Goal: Task Accomplishment & Management: Contribute content

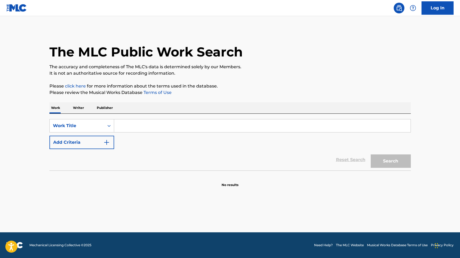
click at [151, 124] on input "Search Form" at bounding box center [262, 125] width 296 height 13
click at [431, 7] on link "Log In" at bounding box center [438, 7] width 32 height 13
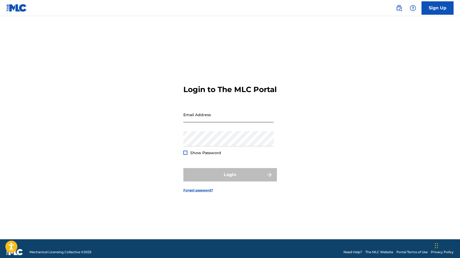
click at [240, 115] on input "Email Address" at bounding box center [228, 114] width 90 height 15
type input "[EMAIL_ADDRESS][DOMAIN_NAME]"
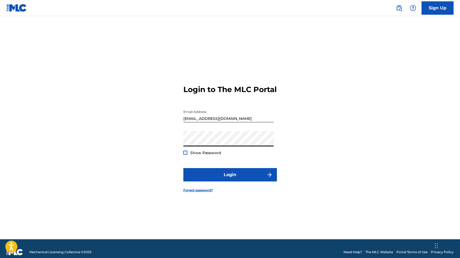
click at [183, 168] on button "Login" at bounding box center [230, 174] width 94 height 13
click at [144, 145] on div "Login to The MLC Portal Email Address juanspizzirri@outlook.com Password Show P…" at bounding box center [230, 134] width 374 height 210
click at [183, 168] on button "Login" at bounding box center [230, 174] width 94 height 13
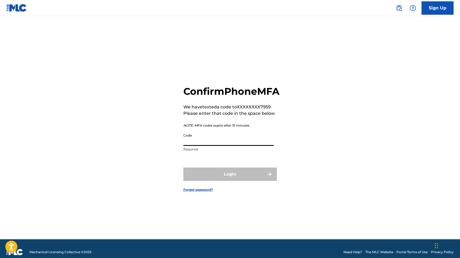
click at [199, 146] on input "Code" at bounding box center [228, 137] width 90 height 15
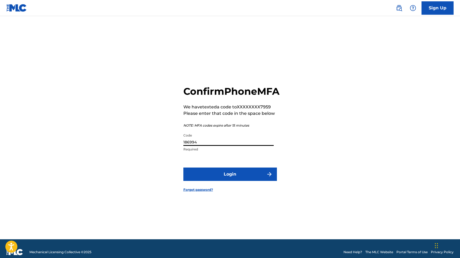
type input "186994"
click at [183, 167] on button "Login" at bounding box center [230, 173] width 94 height 13
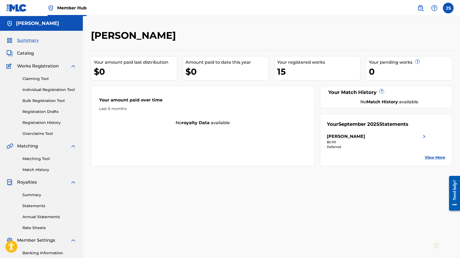
click at [421, 136] on img at bounding box center [424, 136] width 6 height 6
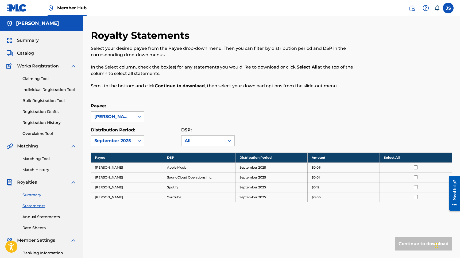
click at [39, 196] on link "Summary" at bounding box center [49, 195] width 54 height 6
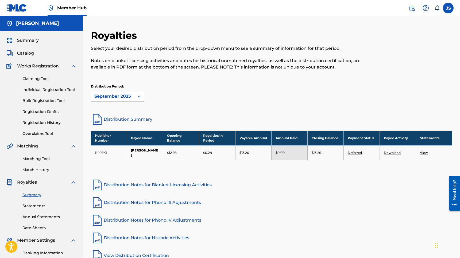
click at [350, 151] on link "Deferred" at bounding box center [355, 153] width 14 height 4
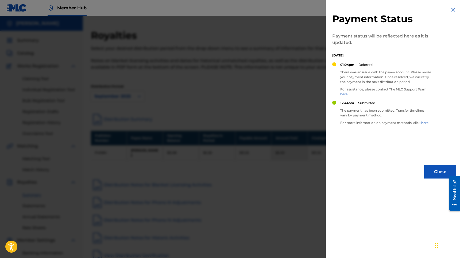
click at [450, 9] on img at bounding box center [453, 9] width 6 height 6
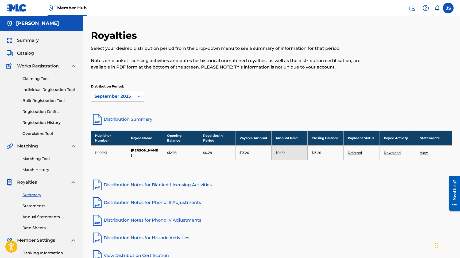
click at [348, 151] on link "Deferred" at bounding box center [355, 153] width 14 height 4
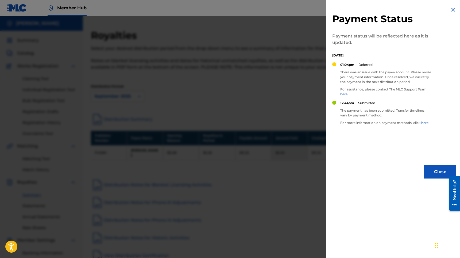
click at [366, 91] on p "For assistance, please contact The MLC Support Team here." at bounding box center [385, 92] width 91 height 10
click at [450, 9] on img at bounding box center [453, 9] width 6 height 6
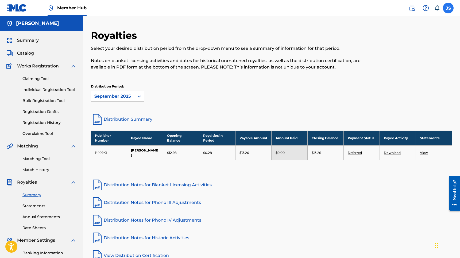
click at [449, 12] on label at bounding box center [448, 8] width 11 height 11
click at [448, 8] on input "JS [PERSON_NAME] [EMAIL_ADDRESS][DOMAIN_NAME] Notification Preferences Profile …" at bounding box center [448, 8] width 0 height 0
click at [399, 67] on link "Profile" at bounding box center [395, 66] width 11 height 5
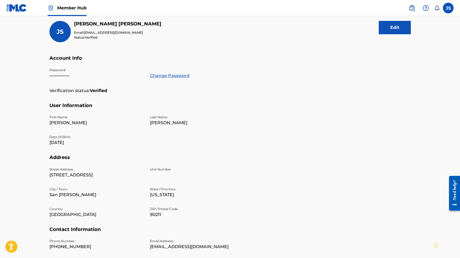
scroll to position [24, 0]
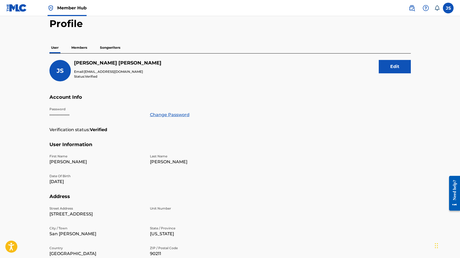
click at [113, 51] on p "Songwriters" at bounding box center [110, 47] width 24 height 11
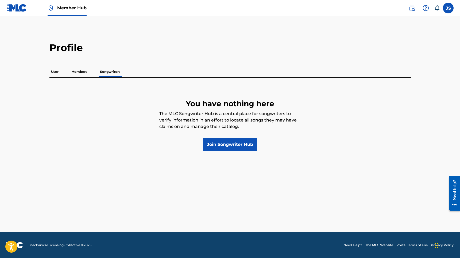
click at [79, 68] on p "Members" at bounding box center [79, 71] width 19 height 11
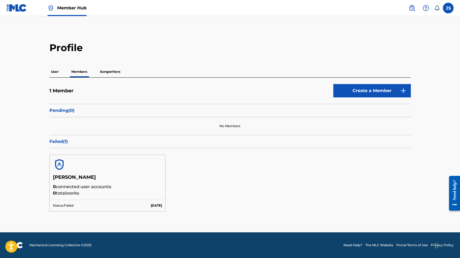
click at [68, 115] on div "Pending ( 0 )" at bounding box center [229, 110] width 361 height 13
click at [65, 152] on div "[PERSON_NAME] 0 connected user accounts 0 total works Status: Failed [DATE]" at bounding box center [229, 183] width 361 height 70
click at [62, 137] on div "Failed ( 1 )" at bounding box center [229, 141] width 361 height 13
click at [75, 162] on div at bounding box center [108, 164] width 116 height 19
click at [76, 176] on h5 "[PERSON_NAME]" at bounding box center [107, 178] width 109 height 9
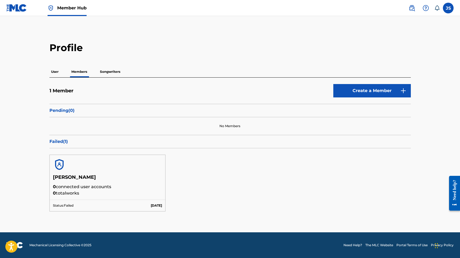
click at [77, 188] on p "0 connected user accounts" at bounding box center [107, 186] width 109 height 6
click at [70, 204] on p "Status: Failed" at bounding box center [63, 205] width 21 height 5
click at [53, 74] on p "User" at bounding box center [54, 71] width 11 height 11
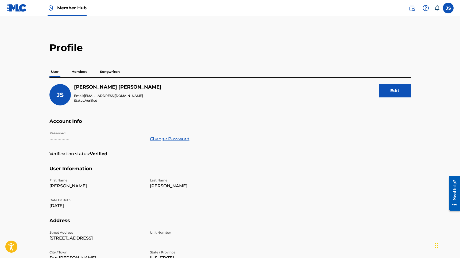
click at [79, 76] on p "Members" at bounding box center [79, 71] width 19 height 11
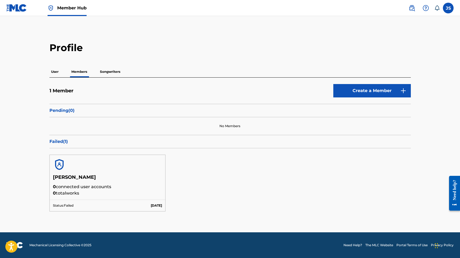
click at [106, 76] on p "Songwriters" at bounding box center [110, 71] width 24 height 11
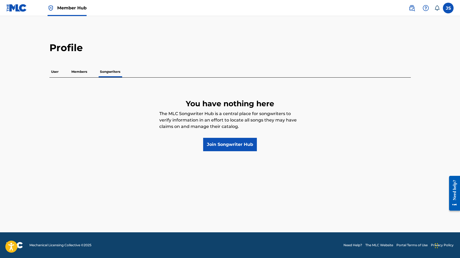
click at [90, 75] on div "User Members Songwriters" at bounding box center [229, 71] width 361 height 11
click at [79, 72] on p "Members" at bounding box center [79, 71] width 19 height 11
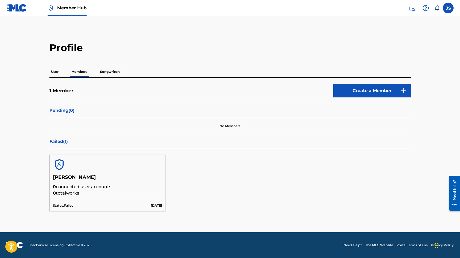
click at [69, 183] on p "0 connected user accounts" at bounding box center [107, 186] width 109 height 6
click at [68, 183] on h5 "[PERSON_NAME]" at bounding box center [107, 178] width 109 height 9
click at [66, 148] on div "Failed ( 1 )" at bounding box center [229, 141] width 361 height 13
click at [64, 143] on p "Failed ( 1 )" at bounding box center [229, 141] width 361 height 6
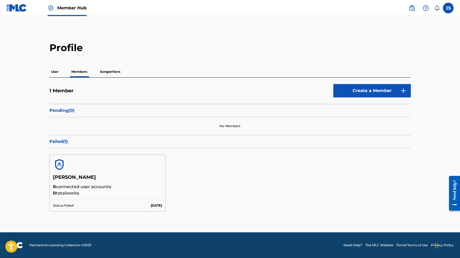
click at [64, 143] on p "Failed ( 1 )" at bounding box center [229, 141] width 361 height 6
click at [71, 179] on h5 "[PERSON_NAME]" at bounding box center [107, 178] width 109 height 9
click at [72, 192] on p "0 total works" at bounding box center [107, 193] width 109 height 6
click at [54, 66] on p "User" at bounding box center [54, 71] width 11 height 11
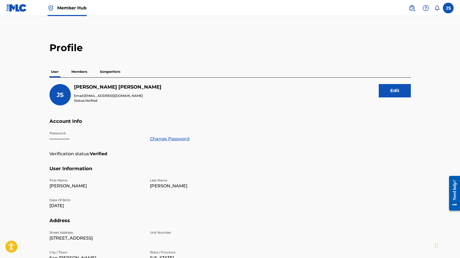
click at [15, 7] on img at bounding box center [16, 8] width 21 height 8
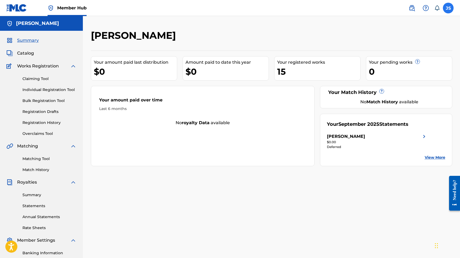
click at [444, 10] on label at bounding box center [448, 8] width 11 height 11
click at [448, 8] on input "JS [PERSON_NAME] [EMAIL_ADDRESS][DOMAIN_NAME] Notification Preferences Profile …" at bounding box center [448, 8] width 0 height 0
click at [392, 65] on link "Profile" at bounding box center [395, 66] width 11 height 5
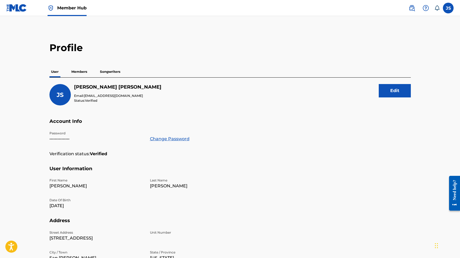
click at [116, 76] on p "Songwriters" at bounding box center [110, 71] width 24 height 11
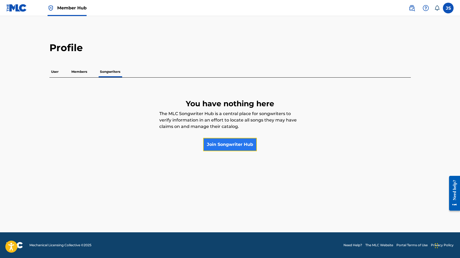
click at [215, 141] on link "Join Songwriter Hub" at bounding box center [230, 144] width 54 height 13
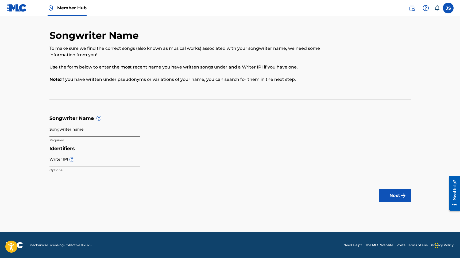
click at [78, 123] on input "Songwriter name" at bounding box center [94, 128] width 90 height 15
type input "[PERSON_NAME]"
type input "2"
paste input "01193664724"
type input "01193664724"
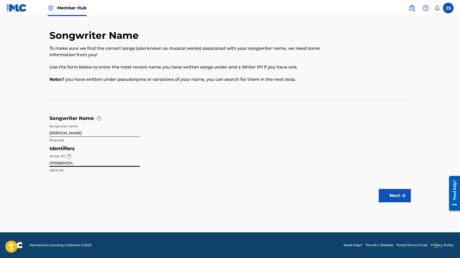
click at [235, 160] on div "Identifiers Writer IPI ? 01193664724 Optional" at bounding box center [229, 160] width 361 height 30
click at [386, 189] on button "Next" at bounding box center [395, 195] width 32 height 13
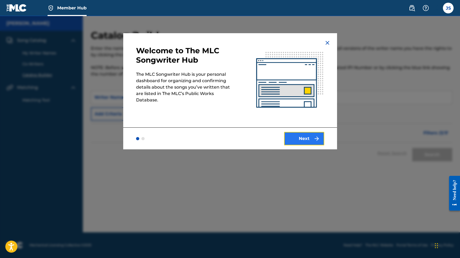
click at [315, 144] on button "Next" at bounding box center [304, 138] width 40 height 13
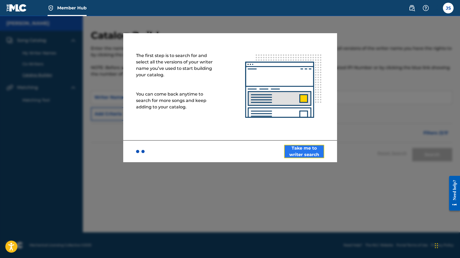
click at [311, 152] on button "Take me to writer search" at bounding box center [304, 151] width 40 height 13
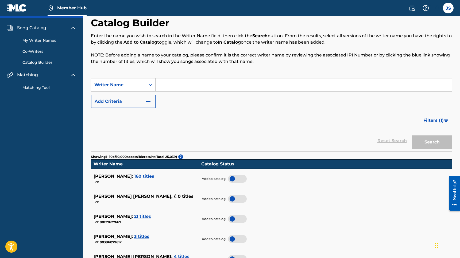
scroll to position [10, 0]
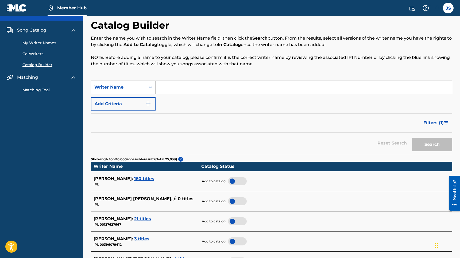
click at [199, 88] on input "Search Form" at bounding box center [304, 87] width 296 height 13
type input "[PERSON_NAME]"
click at [412, 138] on button "Search" at bounding box center [432, 144] width 40 height 13
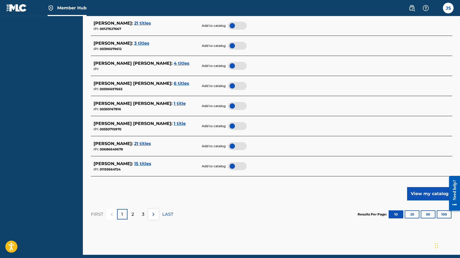
scroll to position [203, 0]
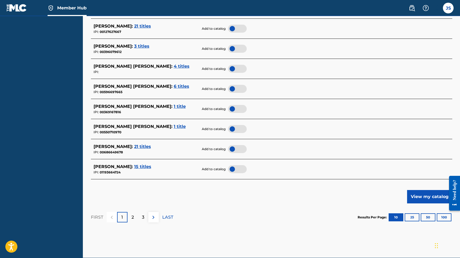
click at [138, 165] on span "15 titles" at bounding box center [142, 166] width 17 height 5
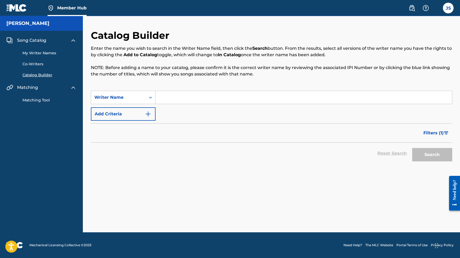
click at [165, 97] on input "Search Form" at bounding box center [304, 97] width 296 height 13
type input "[PERSON_NAME]"
click at [412, 148] on button "Search" at bounding box center [432, 154] width 40 height 13
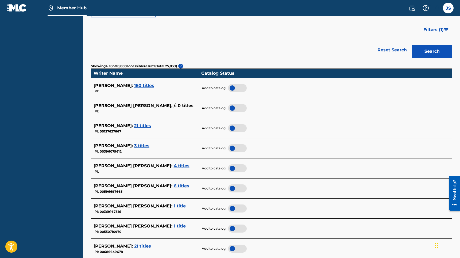
scroll to position [192, 0]
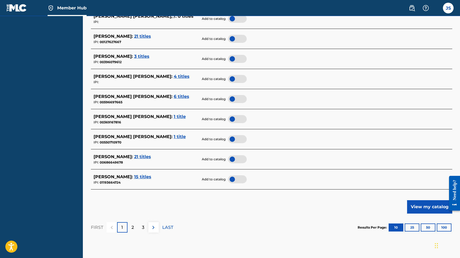
click at [238, 177] on div at bounding box center [237, 179] width 19 height 8
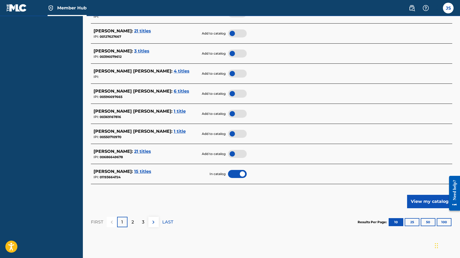
scroll to position [212, 0]
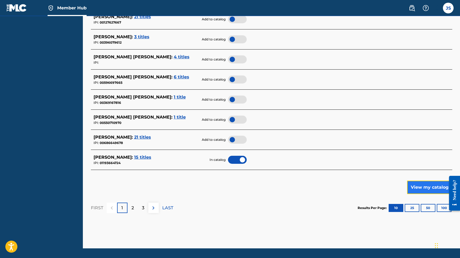
click at [419, 187] on button "View my catalog" at bounding box center [429, 186] width 45 height 13
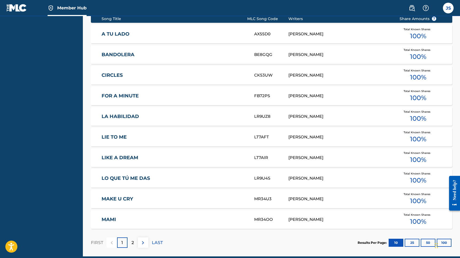
scroll to position [219, 0]
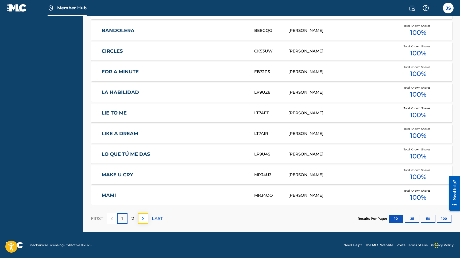
click at [140, 216] on img at bounding box center [143, 218] width 6 height 6
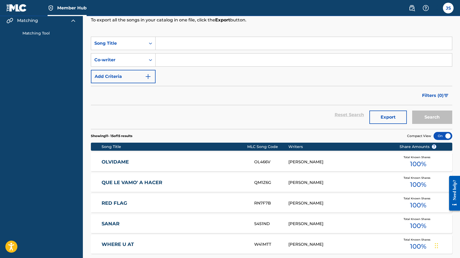
scroll to position [0, 0]
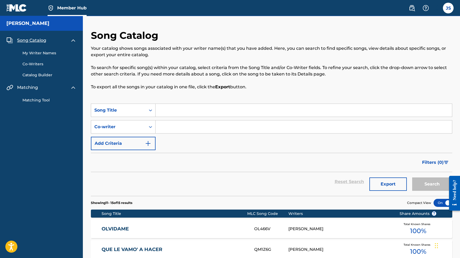
click at [47, 54] on link "My Writer Names" at bounding box center [49, 53] width 54 height 6
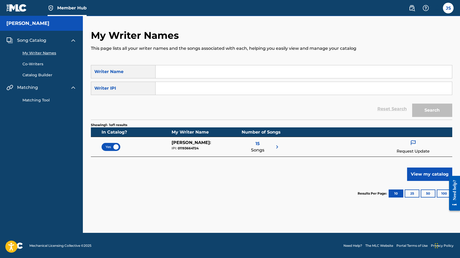
click at [414, 146] on img at bounding box center [413, 142] width 6 height 7
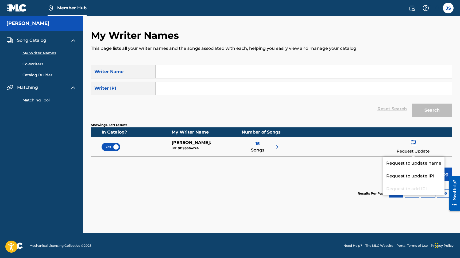
click at [277, 175] on div "Showing 1 - 1 of 1 results In Catalog? My Writer Name Number of Songs Yes [PERS…" at bounding box center [271, 162] width 361 height 86
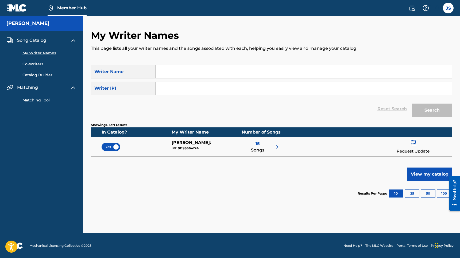
click at [18, 11] on img at bounding box center [16, 8] width 21 height 8
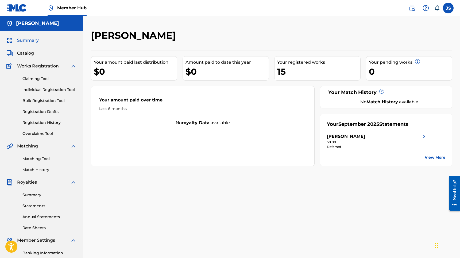
click at [29, 58] on div "Summary Catalog Works Registration Claiming Tool Individual Registration Tool B…" at bounding box center [41, 168] width 83 height 275
click at [29, 56] on div "Summary Catalog Works Registration Claiming Tool Individual Registration Tool B…" at bounding box center [41, 168] width 83 height 275
click at [29, 53] on span "Catalog" at bounding box center [25, 53] width 17 height 6
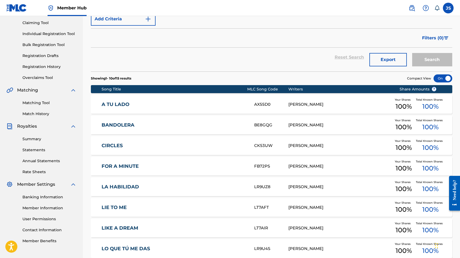
scroll to position [150, 0]
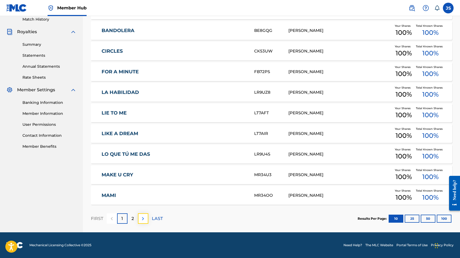
click at [142, 216] on img at bounding box center [143, 218] width 6 height 6
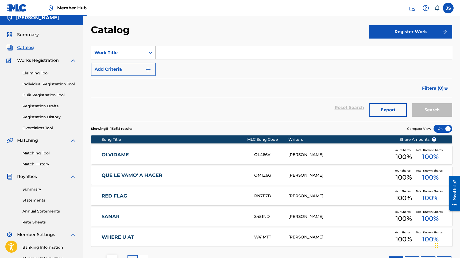
scroll to position [0, 0]
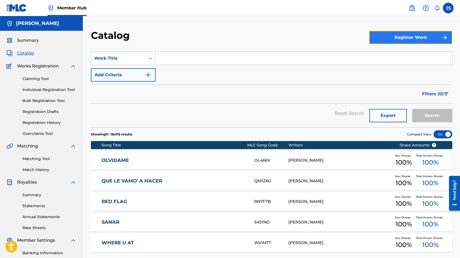
click at [383, 33] on button "Register Work" at bounding box center [410, 37] width 83 height 13
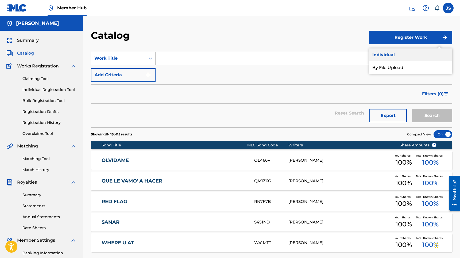
click at [390, 53] on link "Individual" at bounding box center [410, 54] width 83 height 13
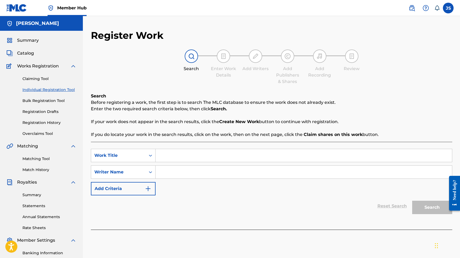
click at [176, 152] on input "Search Form" at bounding box center [304, 155] width 296 height 13
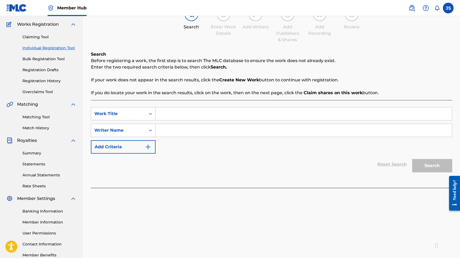
scroll to position [74, 0]
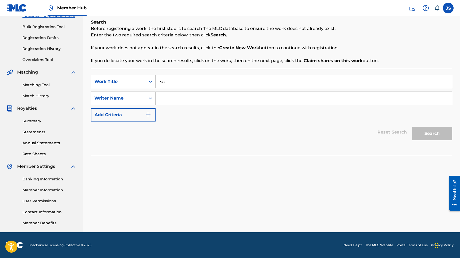
type input "s"
type input "SAY MY NAME"
type input "[PERSON_NAME]"
click at [412, 127] on button "Search" at bounding box center [432, 133] width 40 height 13
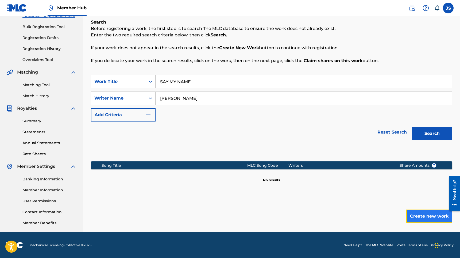
click at [417, 210] on button "Create new work" at bounding box center [429, 215] width 46 height 13
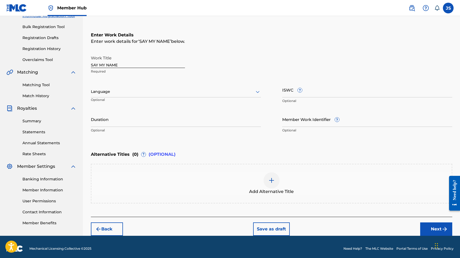
click at [131, 88] on div at bounding box center [176, 91] width 170 height 7
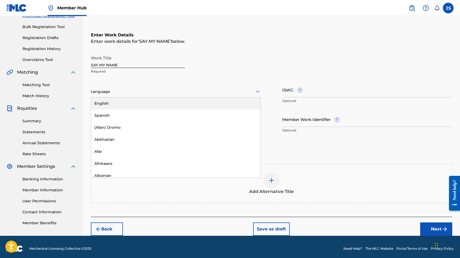
click at [126, 99] on div "English" at bounding box center [175, 103] width 169 height 12
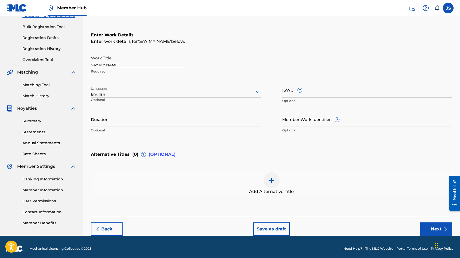
click at [291, 91] on input "ISWC ?" at bounding box center [367, 89] width 170 height 15
click at [126, 122] on input "Duration" at bounding box center [176, 118] width 170 height 15
type input "2"
type input "02:23"
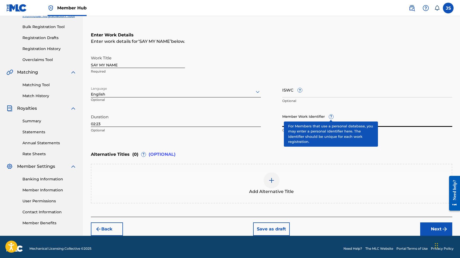
click at [332, 117] on div "Member Work Identifier ? Optional" at bounding box center [367, 123] width 170 height 24
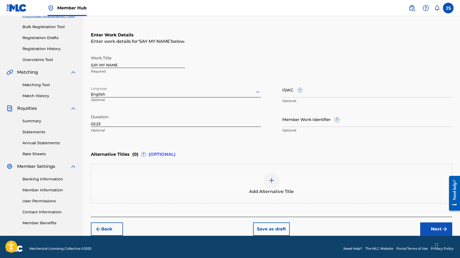
scroll to position [77, 0]
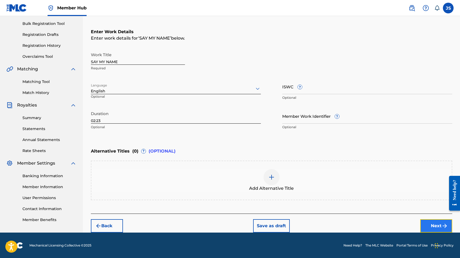
click at [430, 225] on button "Next" at bounding box center [436, 225] width 32 height 13
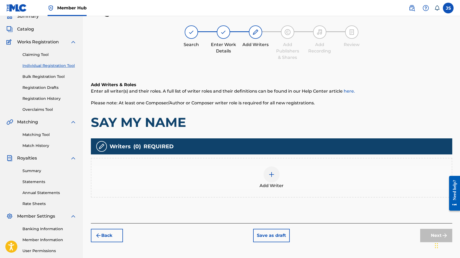
scroll to position [24, 0]
click at [269, 174] on img at bounding box center [271, 174] width 6 height 6
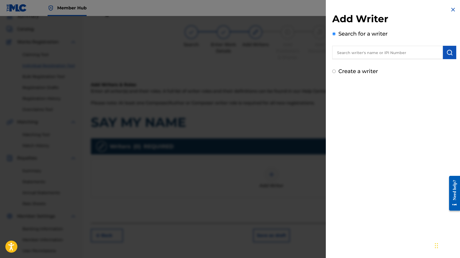
click at [343, 48] on input "text" at bounding box center [387, 52] width 111 height 13
click at [364, 48] on input "text" at bounding box center [387, 52] width 111 height 13
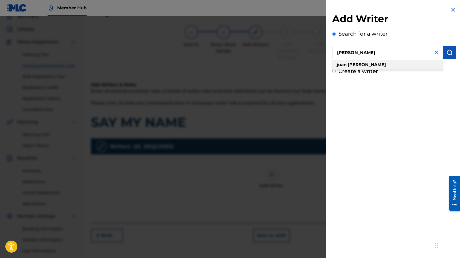
click at [367, 61] on div "[PERSON_NAME]" at bounding box center [387, 65] width 110 height 10
type input "[PERSON_NAME]"
click at [447, 52] on img "submit" at bounding box center [449, 52] width 6 height 6
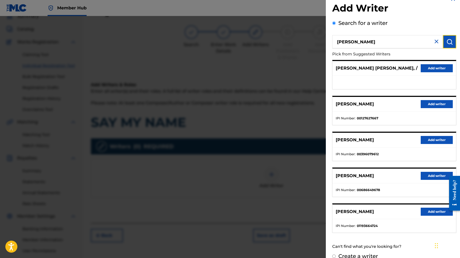
scroll to position [19, 0]
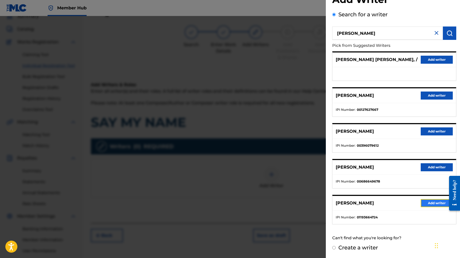
click at [422, 201] on button "Add writer" at bounding box center [437, 203] width 32 height 8
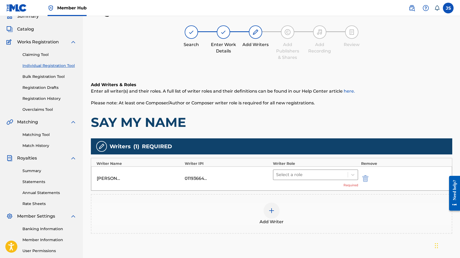
click at [344, 172] on div at bounding box center [310, 174] width 69 height 7
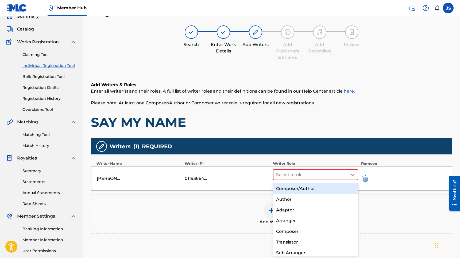
click at [321, 191] on div "Composer/Author" at bounding box center [316, 188] width 86 height 11
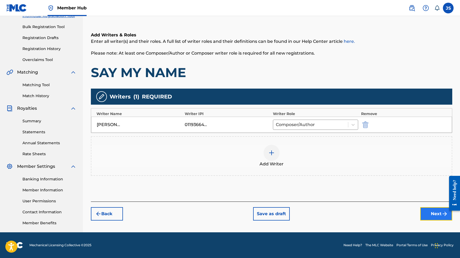
click at [431, 218] on button "Next" at bounding box center [436, 213] width 32 height 13
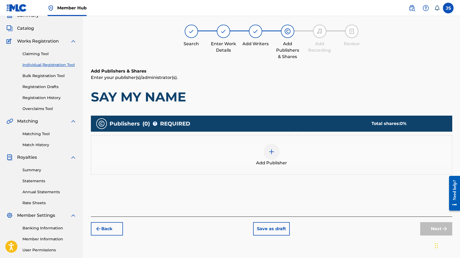
scroll to position [24, 0]
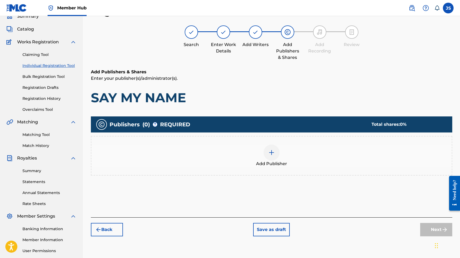
click at [289, 152] on div "Add Publisher" at bounding box center [271, 155] width 360 height 22
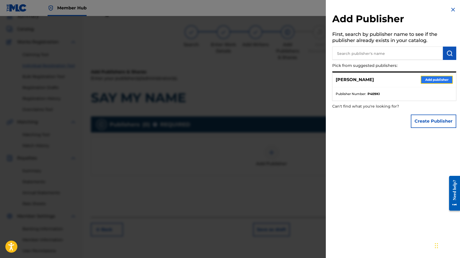
click at [433, 78] on button "Add publisher" at bounding box center [437, 80] width 32 height 8
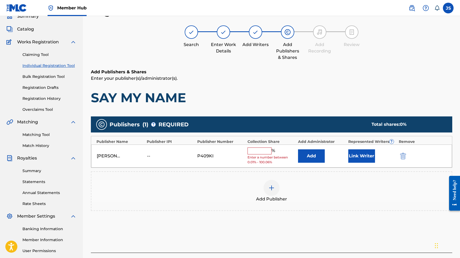
click at [268, 151] on input "text" at bounding box center [260, 150] width 24 height 7
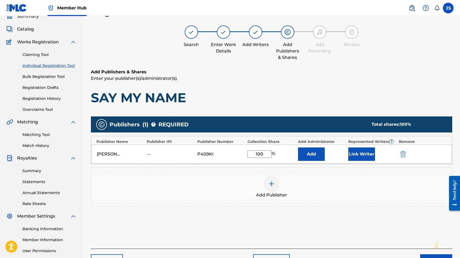
type input "100"
click at [382, 232] on div "Add Publishers & Shares Enter your publisher(s)/administrator(s). SAY MY NAME P…" at bounding box center [271, 159] width 361 height 180
click at [263, 155] on input "100" at bounding box center [260, 153] width 24 height 7
type input "100.06"
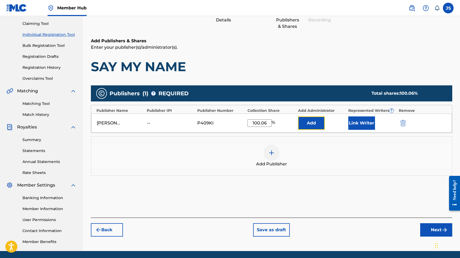
scroll to position [74, 0]
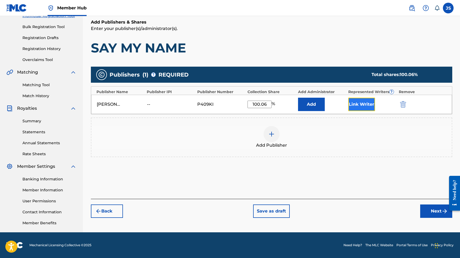
click at [357, 110] on button "Link Writer" at bounding box center [361, 104] width 27 height 13
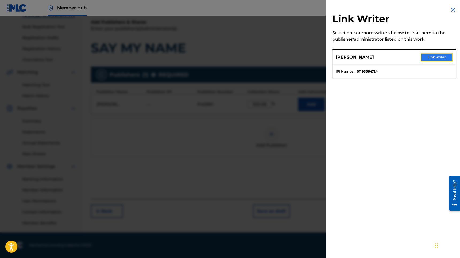
click at [434, 53] on button "Link writer" at bounding box center [437, 57] width 32 height 8
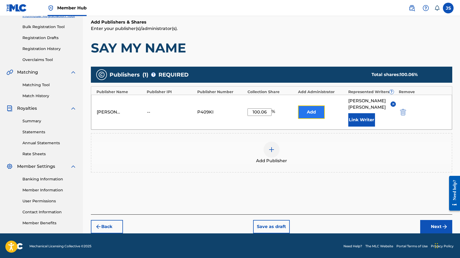
click at [309, 111] on button "Add" at bounding box center [311, 111] width 27 height 13
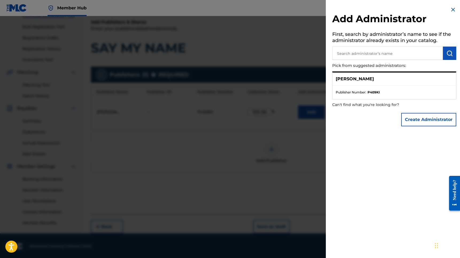
click at [419, 72] on div "[PERSON_NAME]" at bounding box center [395, 78] width 124 height 13
click at [371, 81] on div "[PERSON_NAME]" at bounding box center [395, 78] width 124 height 13
click at [366, 89] on ul "Publisher Number : P409KI" at bounding box center [395, 92] width 124 height 13
click at [383, 76] on div "[PERSON_NAME]" at bounding box center [395, 78] width 124 height 13
click at [358, 78] on p "[PERSON_NAME]" at bounding box center [355, 79] width 38 height 6
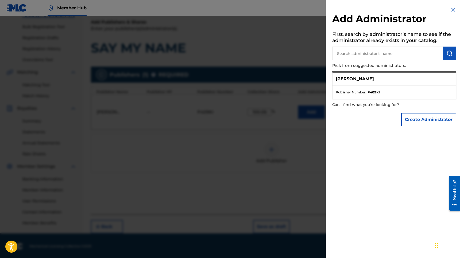
click at [451, 9] on img at bounding box center [453, 9] width 6 height 6
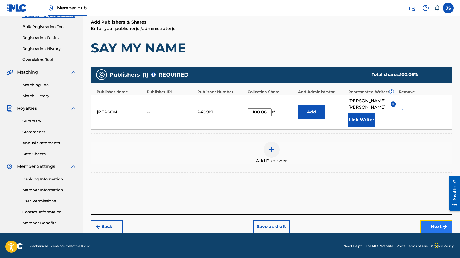
click at [422, 220] on button "Next" at bounding box center [436, 226] width 32 height 13
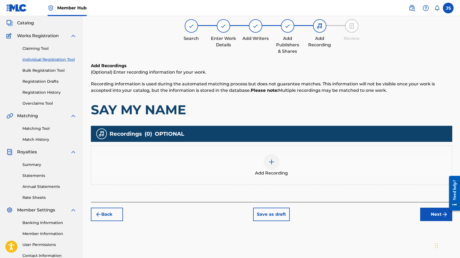
scroll to position [24, 0]
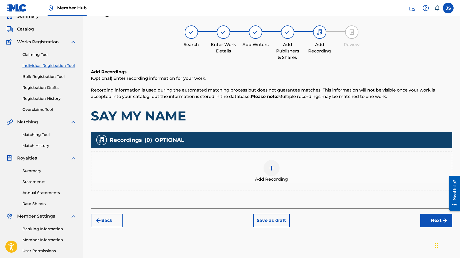
click at [284, 163] on div "Add Recording" at bounding box center [271, 171] width 360 height 22
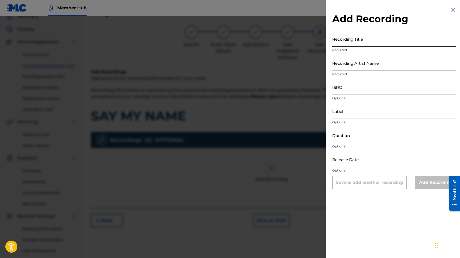
click at [372, 42] on input "Recording Title" at bounding box center [394, 38] width 124 height 15
type input "s"
type input "SAY MY NAME"
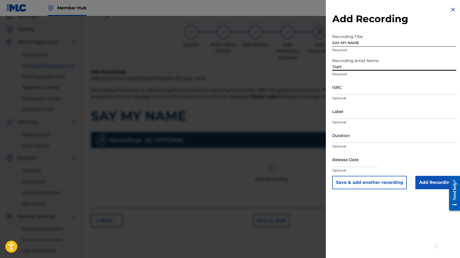
type input "TAKY"
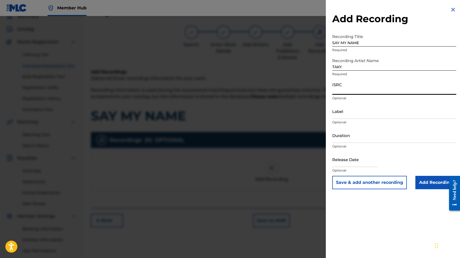
paste input "QT3DH2500004"
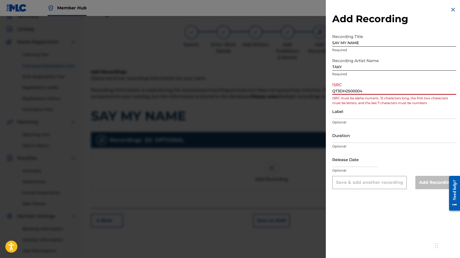
click at [334, 91] on input "QT3DH2500004" at bounding box center [394, 86] width 124 height 15
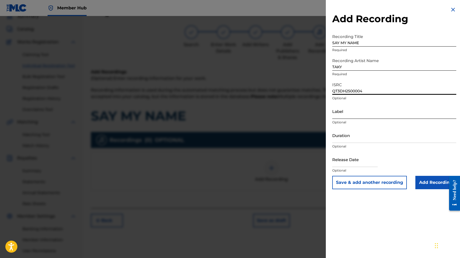
type input "QT3DH2500004"
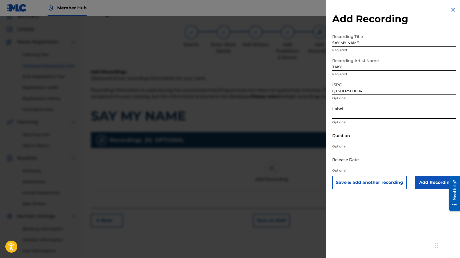
click at [351, 112] on input "Label" at bounding box center [394, 110] width 124 height 15
click at [354, 141] on input "Duration" at bounding box center [394, 135] width 124 height 15
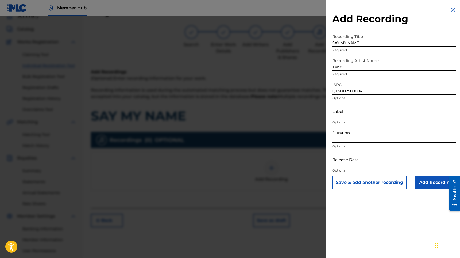
type input ">"
type input "02:23"
type input "[DATE]"
click at [410, 149] on div "Duration 02:23 Optional" at bounding box center [394, 140] width 124 height 24
click at [366, 154] on input "text" at bounding box center [354, 159] width 45 height 15
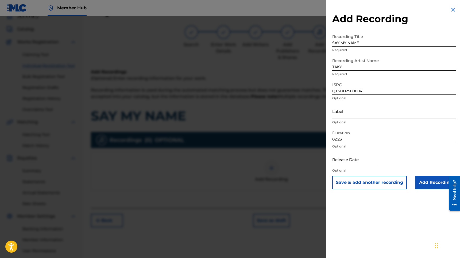
select select "8"
select select "2025"
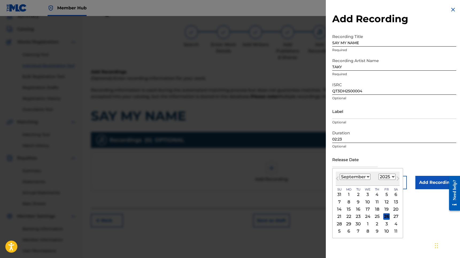
click at [376, 161] on div "Release Date Previous Month Next Month [DATE] January February March April May …" at bounding box center [394, 164] width 124 height 24
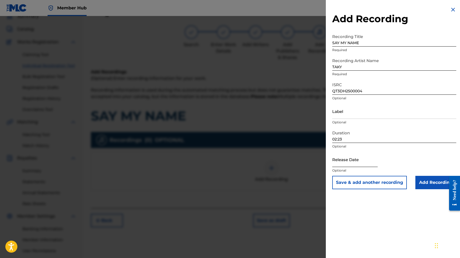
select select "8"
select select "2025"
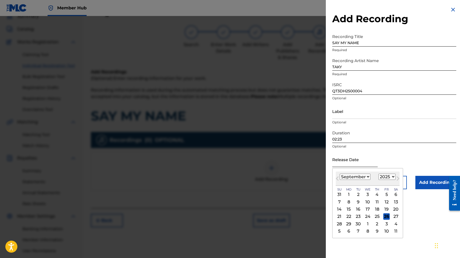
click at [358, 161] on input "text" at bounding box center [354, 159] width 45 height 15
click at [344, 186] on div "[DATE] Su [DATE] Mo [DATE] Tu [DATE] We [DATE] Th [DATE] Fr [DATE] Sa" at bounding box center [368, 189] width 64 height 7
click at [384, 217] on div "26" at bounding box center [386, 216] width 6 height 6
type input "[DATE]"
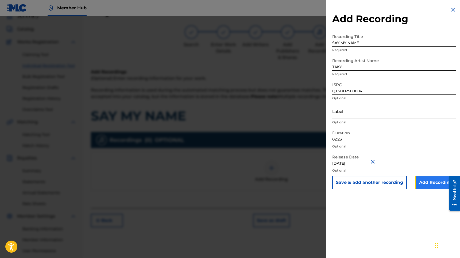
click at [419, 182] on input "Add Recording" at bounding box center [435, 182] width 41 height 13
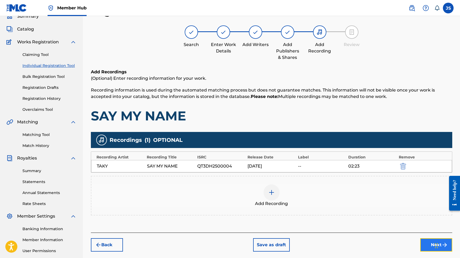
click at [425, 242] on button "Next" at bounding box center [436, 244] width 32 height 13
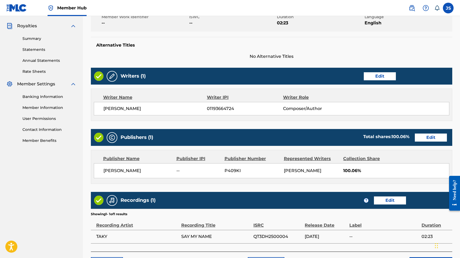
scroll to position [194, 0]
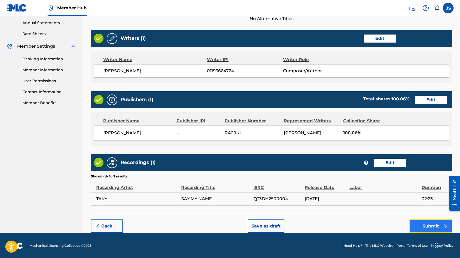
click at [417, 224] on button "Submit" at bounding box center [431, 225] width 43 height 13
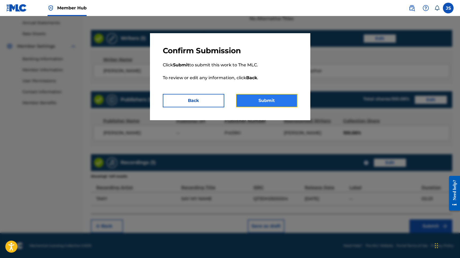
click at [260, 99] on button "Submit" at bounding box center [266, 100] width 61 height 13
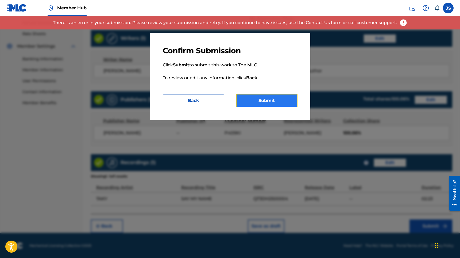
click at [260, 105] on button "Submit" at bounding box center [266, 100] width 61 height 13
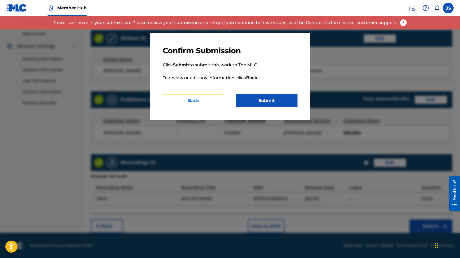
click at [203, 103] on button "Back" at bounding box center [193, 100] width 61 height 13
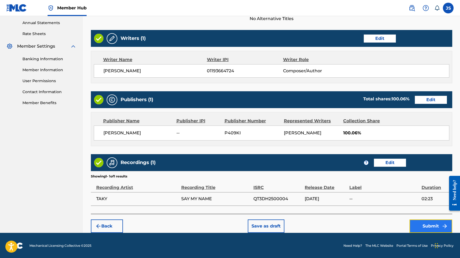
click at [419, 227] on button "Submit" at bounding box center [431, 225] width 43 height 13
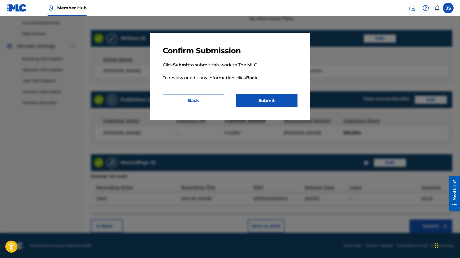
click at [269, 107] on div "Confirm Submission Click Submit to submit this work to The MLC. To review or ed…" at bounding box center [230, 76] width 160 height 87
click at [271, 102] on button "Submit" at bounding box center [266, 100] width 61 height 13
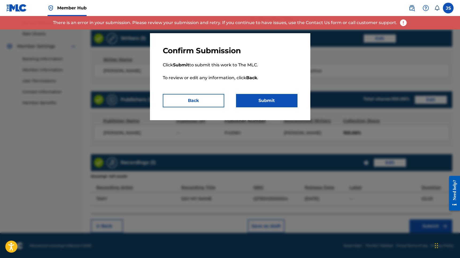
click at [399, 24] on img at bounding box center [403, 23] width 8 height 8
